Goal: Task Accomplishment & Management: Use online tool/utility

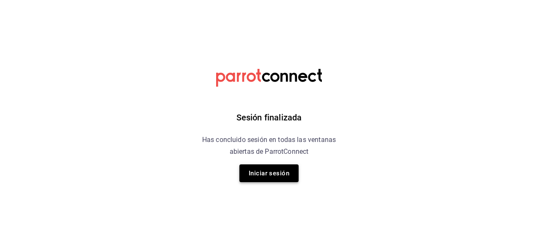
click at [269, 175] on button "Iniciar sesión" at bounding box center [268, 174] width 59 height 18
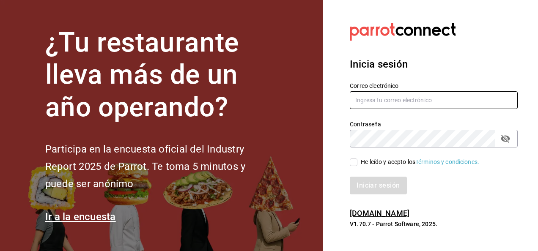
type input "noe.espindola@grupocosteno.com"
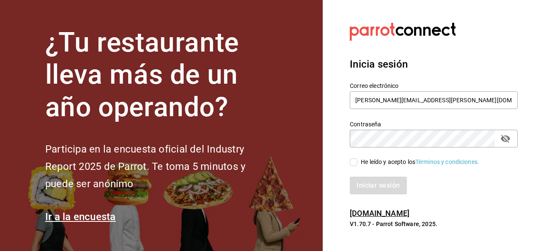
click at [355, 163] on input "He leído y acepto los Términos y condiciones." at bounding box center [354, 163] width 8 height 8
checkbox input "true"
click at [365, 183] on button "Iniciar sesión" at bounding box center [379, 186] width 58 height 18
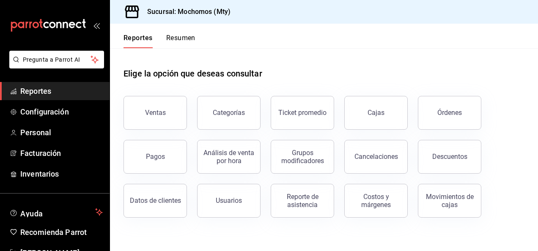
click at [151, 120] on button "Ventas" at bounding box center [154, 113] width 63 height 34
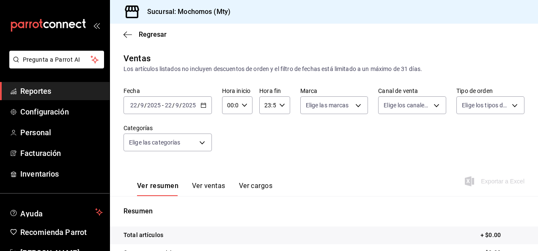
click at [247, 104] on div "00:00 Hora inicio" at bounding box center [237, 105] width 30 height 18
click at [228, 160] on button "05" at bounding box center [229, 166] width 12 height 17
type input "05:00"
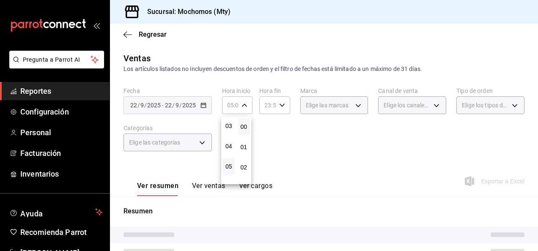
click at [288, 151] on div at bounding box center [269, 125] width 538 height 251
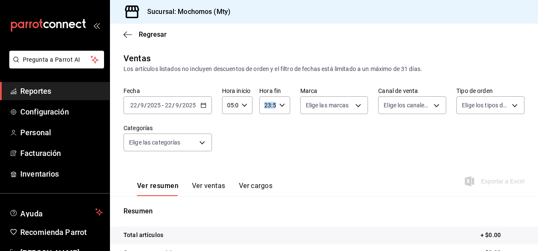
click at [278, 110] on div "23:59 Hora fin" at bounding box center [274, 105] width 30 height 18
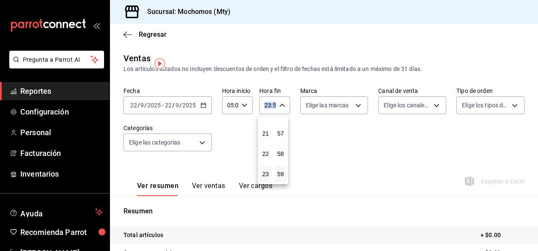
drag, startPoint x: 278, startPoint y: 110, endPoint x: 261, endPoint y: 150, distance: 43.8
click at [265, 167] on button "05" at bounding box center [266, 160] width 12 height 17
click at [280, 120] on button "00" at bounding box center [281, 126] width 12 height 17
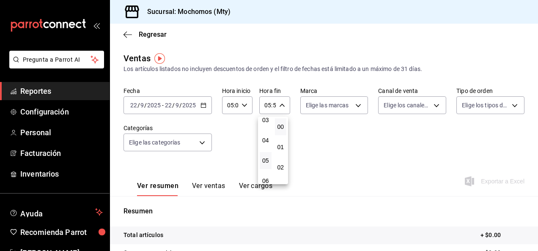
type input "05:00"
click at [338, 143] on div at bounding box center [269, 125] width 538 height 251
click at [337, 116] on div "Fecha [DATE] [DATE] - [DATE] [DATE] Hora inicio 05:00 Hora inicio Hora fin 05:0…" at bounding box center [323, 124] width 401 height 74
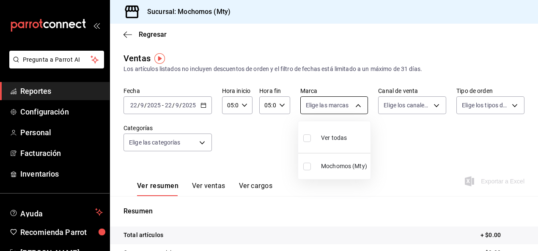
click at [339, 111] on body "Pregunta a Parrot AI Reportes Configuración Personal Facturación Inventarios Ay…" at bounding box center [269, 125] width 538 height 251
click at [308, 136] on input "checkbox" at bounding box center [307, 138] width 8 height 8
checkbox input "true"
type input "b352ad34-a903-4246-b8b1-197398375429"
checkbox input "true"
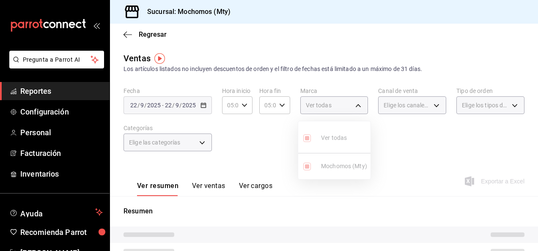
click at [383, 148] on div at bounding box center [269, 125] width 538 height 251
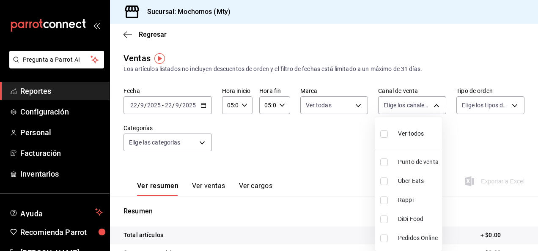
click at [411, 112] on body "Pregunta a Parrot AI Reportes Configuración Personal Facturación Inventarios Ay…" at bounding box center [269, 125] width 538 height 251
click at [384, 134] on input "checkbox" at bounding box center [384, 134] width 8 height 8
checkbox input "true"
type input "PARROT,UBER_EATS,RAPPI,DIDI_FOOD,ONLINE"
checkbox input "true"
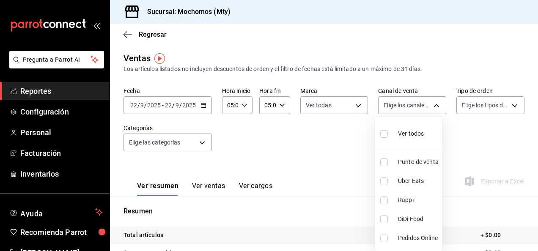
checkbox input "true"
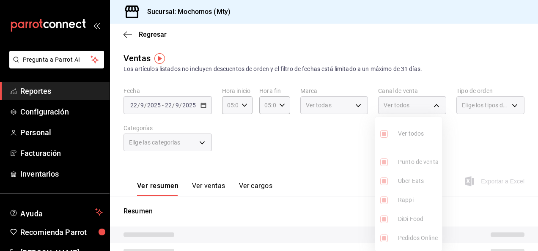
click at [444, 130] on div at bounding box center [269, 125] width 538 height 251
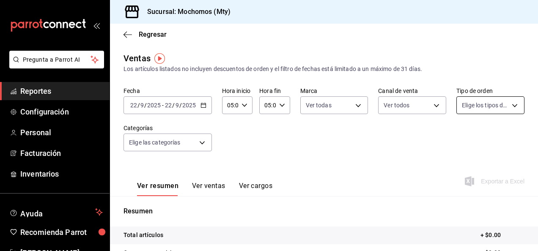
click at [475, 105] on body "Pregunta a Parrot AI Reportes Configuración Personal Facturación Inventarios Ay…" at bounding box center [269, 125] width 538 height 251
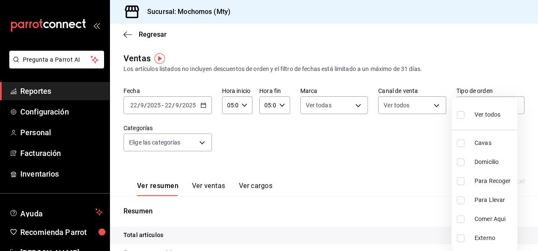
click at [460, 115] on input "checkbox" at bounding box center [461, 115] width 8 height 8
checkbox input "true"
type input "7f152bcd-c808-43b1-8377-7ee3764f5c48,abc1671a-a22f-403c-8860-9d090036c428,f5090…"
checkbox input "true"
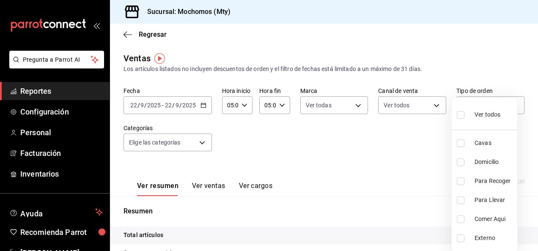
checkbox input "true"
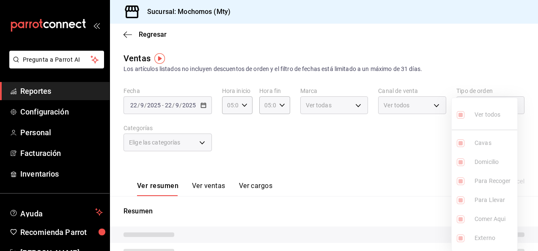
click at [339, 138] on div at bounding box center [269, 125] width 538 height 251
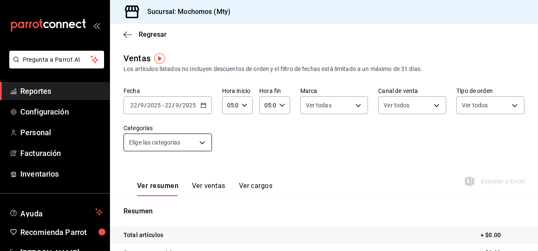
click at [184, 151] on body "Pregunta a Parrot AI Reportes Configuración Personal Facturación Inventarios Ay…" at bounding box center [269, 125] width 538 height 251
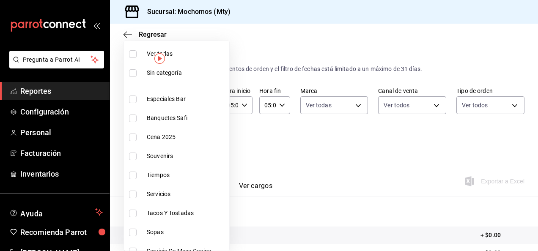
click at [133, 53] on input "checkbox" at bounding box center [133, 54] width 8 height 8
checkbox input "true"
type input "ca062f0f-28a6-4a2e-835a-bf626b46f614,ff02f0f8-cf27-4ea8-b513-1d5c0356e4fc,aaf97…"
checkbox input "true"
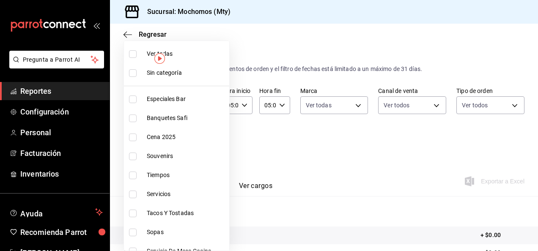
checkbox input "true"
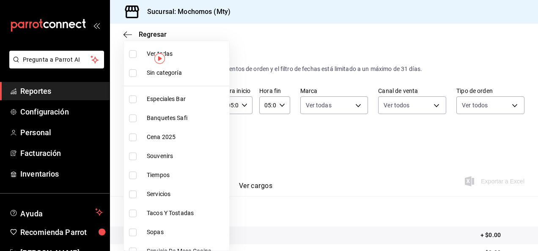
checkbox input "true"
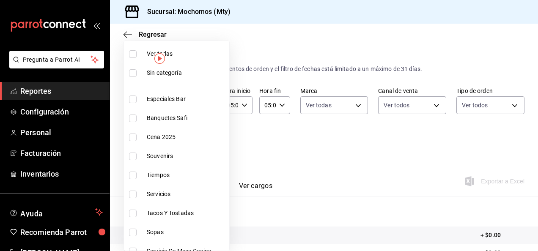
checkbox input "true"
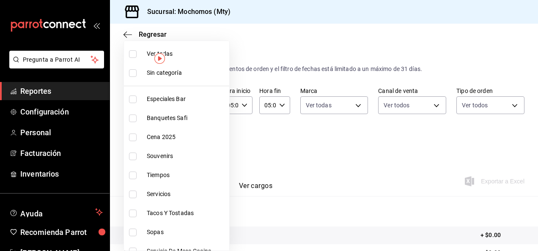
checkbox input "true"
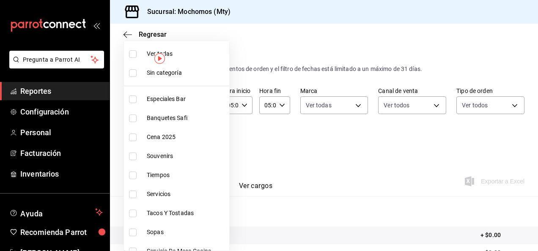
checkbox input "true"
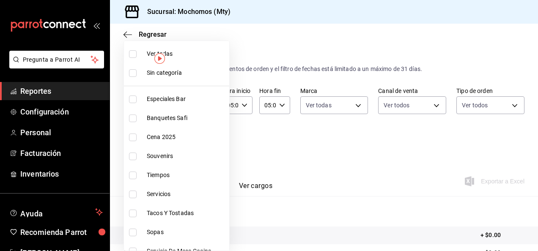
checkbox input "true"
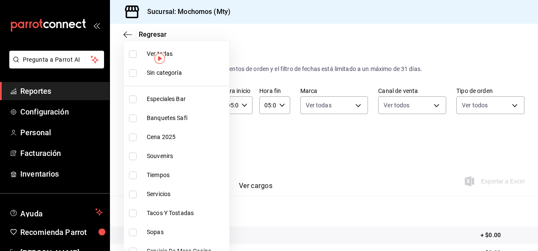
checkbox input "true"
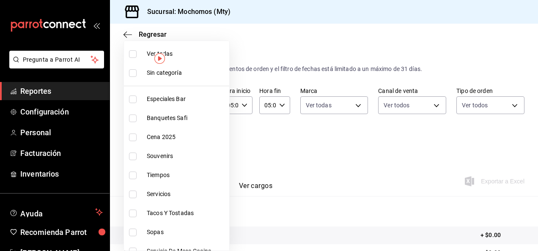
checkbox input "true"
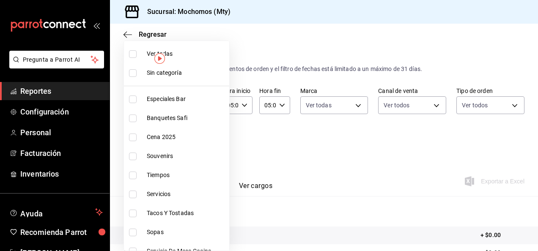
checkbox input "true"
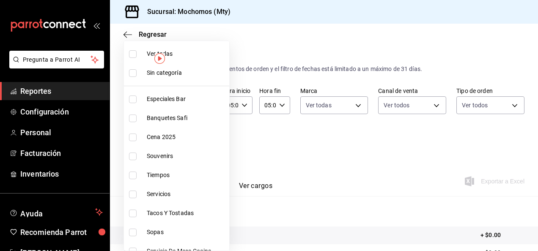
checkbox input "true"
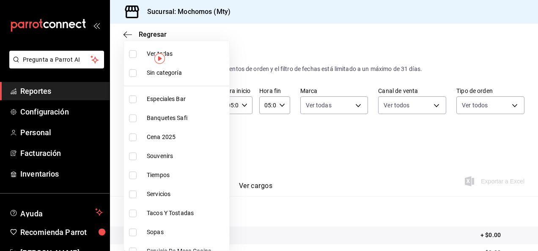
checkbox input "true"
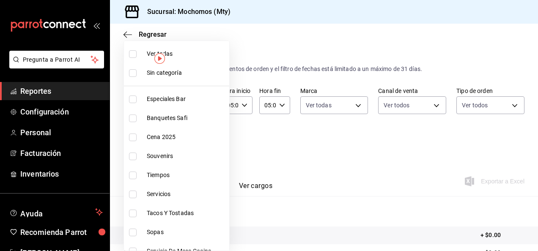
checkbox input "true"
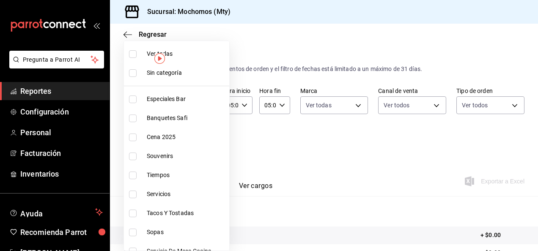
checkbox input "true"
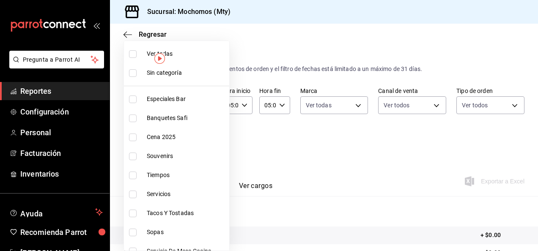
checkbox input "true"
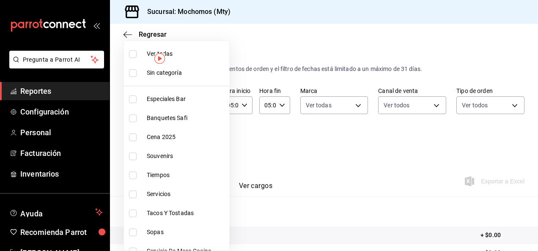
checkbox input "true"
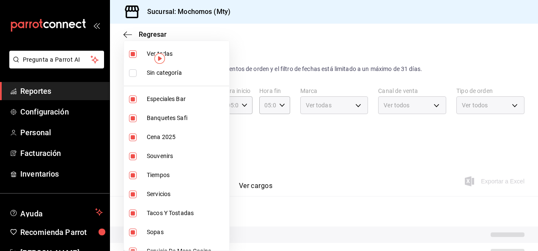
click at [131, 74] on input "checkbox" at bounding box center [133, 73] width 8 height 8
checkbox input "true"
click at [239, 151] on div at bounding box center [269, 125] width 538 height 251
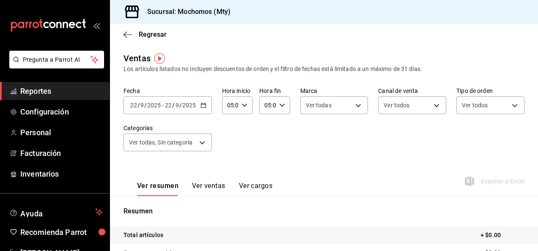
click at [206, 105] on icon "button" at bounding box center [203, 105] width 6 height 6
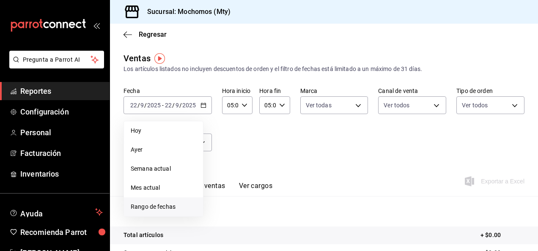
click at [174, 204] on span "Rango de fechas" at bounding box center [164, 207] width 66 height 9
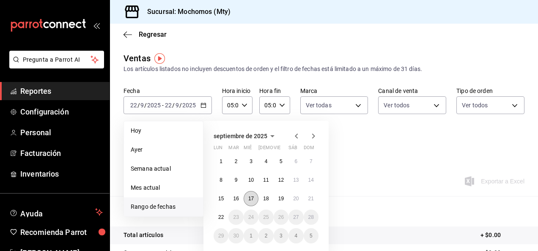
click at [253, 197] on abbr "17" at bounding box center [250, 199] width 5 height 6
click at [260, 198] on button "18" at bounding box center [265, 198] width 15 height 15
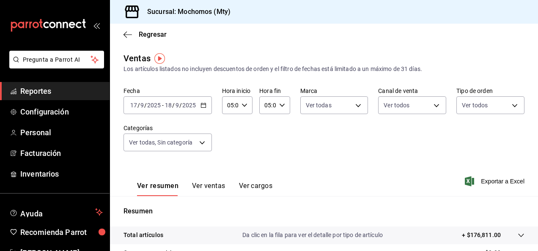
click at [491, 182] on span "Exportar a Excel" at bounding box center [495, 181] width 58 height 10
click at [504, 175] on div "Ver resumen Ver ventas Ver cargos Exportar a Excel" at bounding box center [324, 179] width 428 height 35
click at [505, 177] on span "Exportar a Excel" at bounding box center [495, 181] width 58 height 10
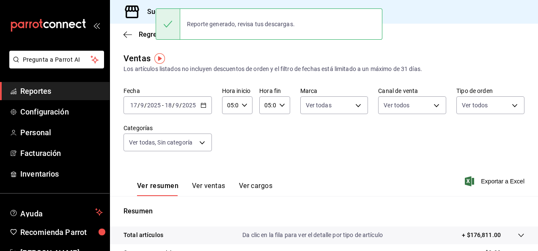
click at [206, 107] on div "[DATE] [DATE] - [DATE] [DATE]" at bounding box center [167, 105] width 88 height 18
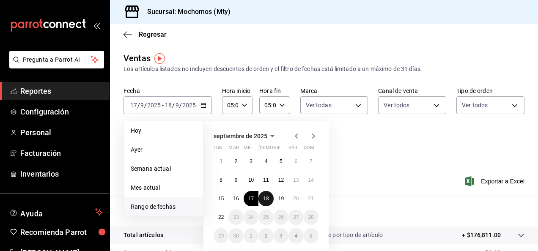
click at [264, 201] on button "18" at bounding box center [265, 198] width 15 height 15
click at [281, 202] on button "19" at bounding box center [281, 198] width 15 height 15
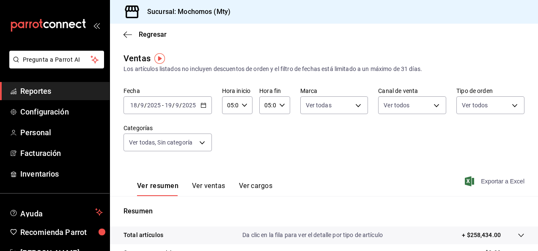
click at [496, 178] on span "Exportar a Excel" at bounding box center [495, 181] width 58 height 10
click at [202, 102] on div "[DATE] [DATE] - [DATE] [DATE]" at bounding box center [167, 105] width 88 height 18
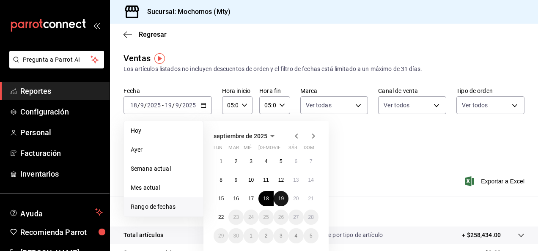
click at [283, 202] on button "19" at bounding box center [281, 198] width 15 height 15
click at [302, 201] on button "20" at bounding box center [295, 198] width 15 height 15
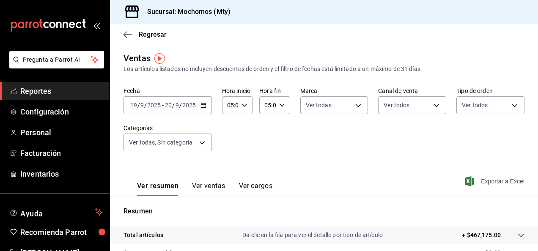
click at [497, 179] on span "Exportar a Excel" at bounding box center [495, 181] width 58 height 10
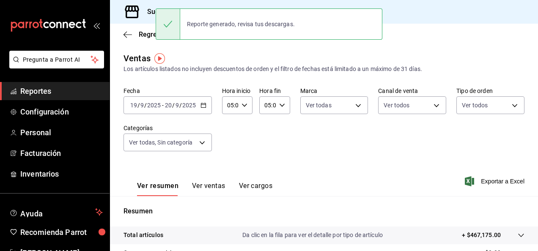
click at [197, 98] on div "[DATE] [DATE] - [DATE] [DATE]" at bounding box center [167, 105] width 88 height 18
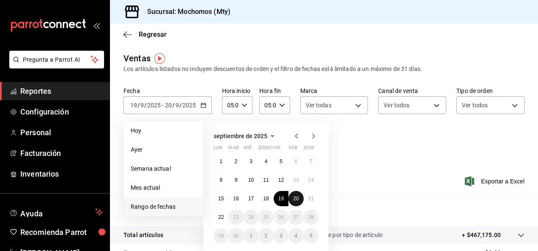
click at [292, 196] on button "20" at bounding box center [295, 198] width 15 height 15
click at [314, 200] on button "21" at bounding box center [311, 198] width 15 height 15
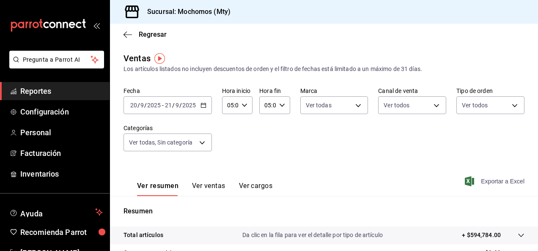
click at [480, 178] on span "Exportar a Excel" at bounding box center [495, 181] width 58 height 10
click at [203, 101] on div "[DATE] [DATE] - [DATE] [DATE]" at bounding box center [167, 105] width 88 height 18
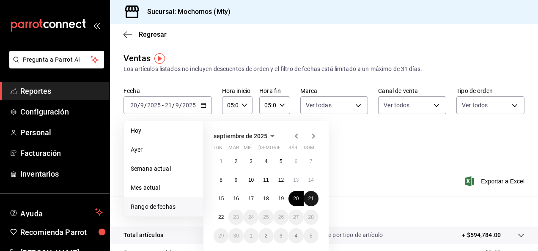
click at [309, 197] on abbr "21" at bounding box center [310, 199] width 5 height 6
click at [225, 217] on button "22" at bounding box center [221, 217] width 15 height 15
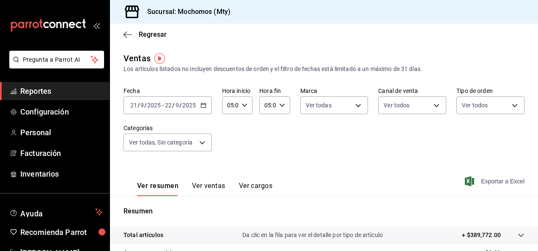
click at [502, 184] on span "Exportar a Excel" at bounding box center [495, 181] width 58 height 10
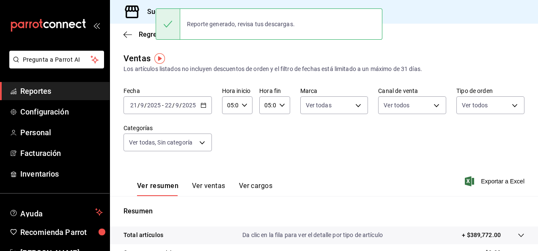
click at [208, 102] on div "[DATE] [DATE] - [DATE] [DATE]" at bounding box center [167, 105] width 88 height 18
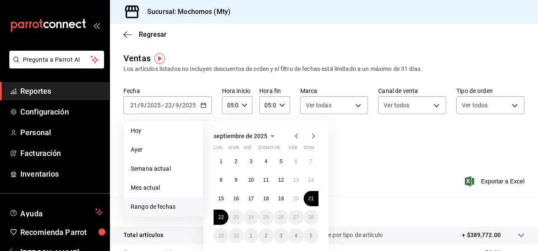
click at [354, 187] on div "Ver resumen Ver ventas Ver cargos Exportar a Excel" at bounding box center [324, 179] width 428 height 35
